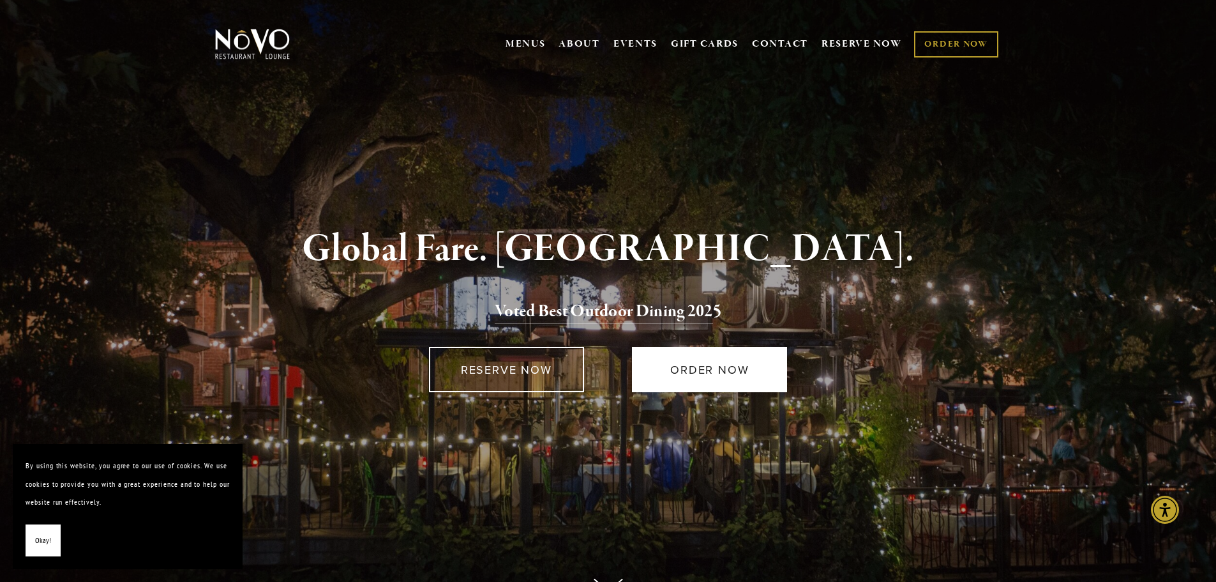
click at [707, 370] on link "ORDER NOW" at bounding box center [709, 369] width 155 height 45
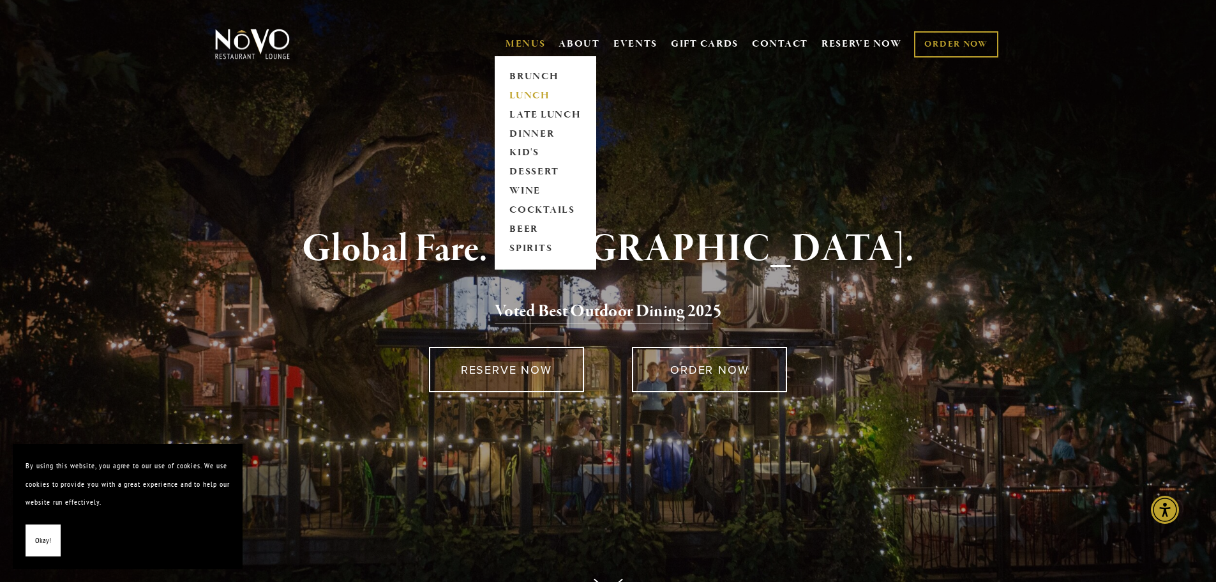
click at [525, 96] on link "LUNCH" at bounding box center [546, 95] width 80 height 19
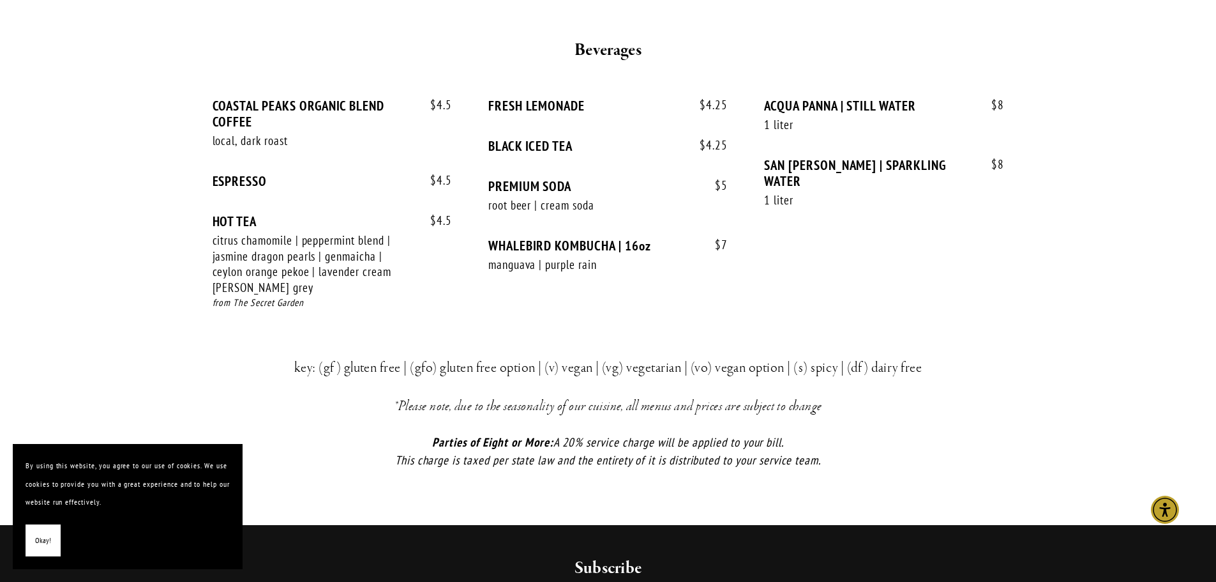
scroll to position [2766, 0]
